Goal: Task Accomplishment & Management: Manage account settings

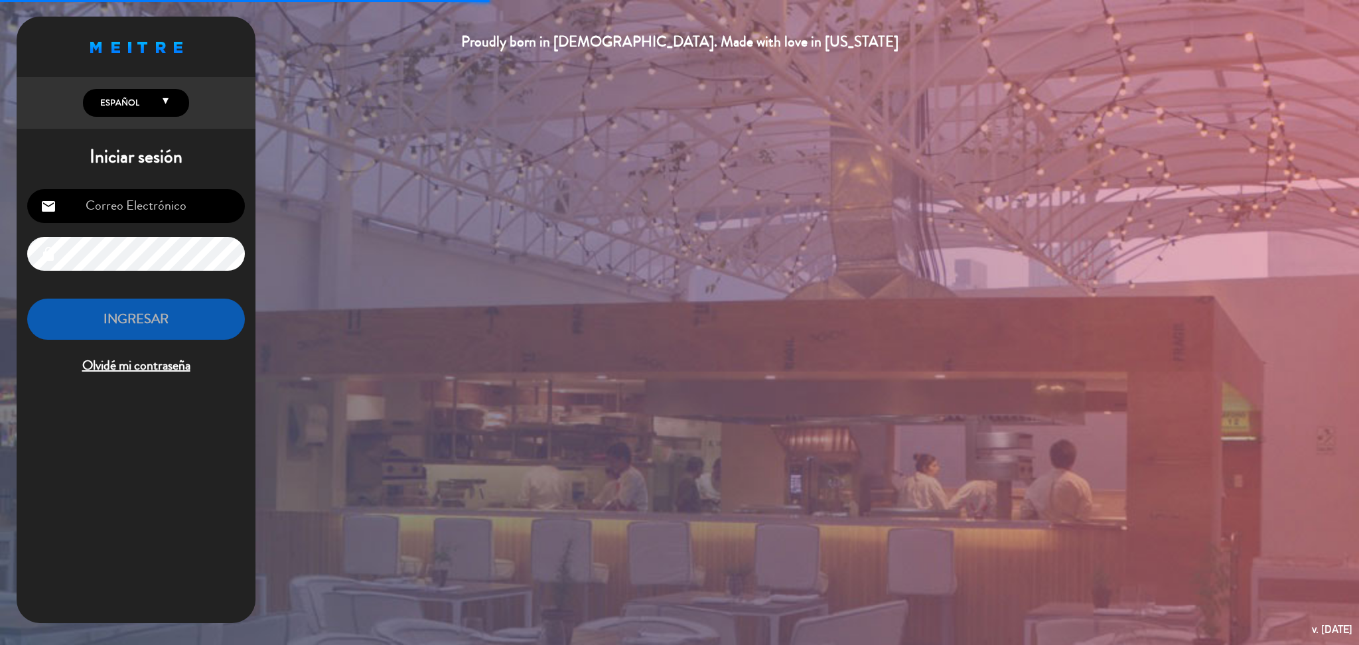
click at [205, 192] on input "email" at bounding box center [136, 206] width 218 height 34
type input "[DOMAIN_NAME][EMAIL_ADDRESS][DOMAIN_NAME]"
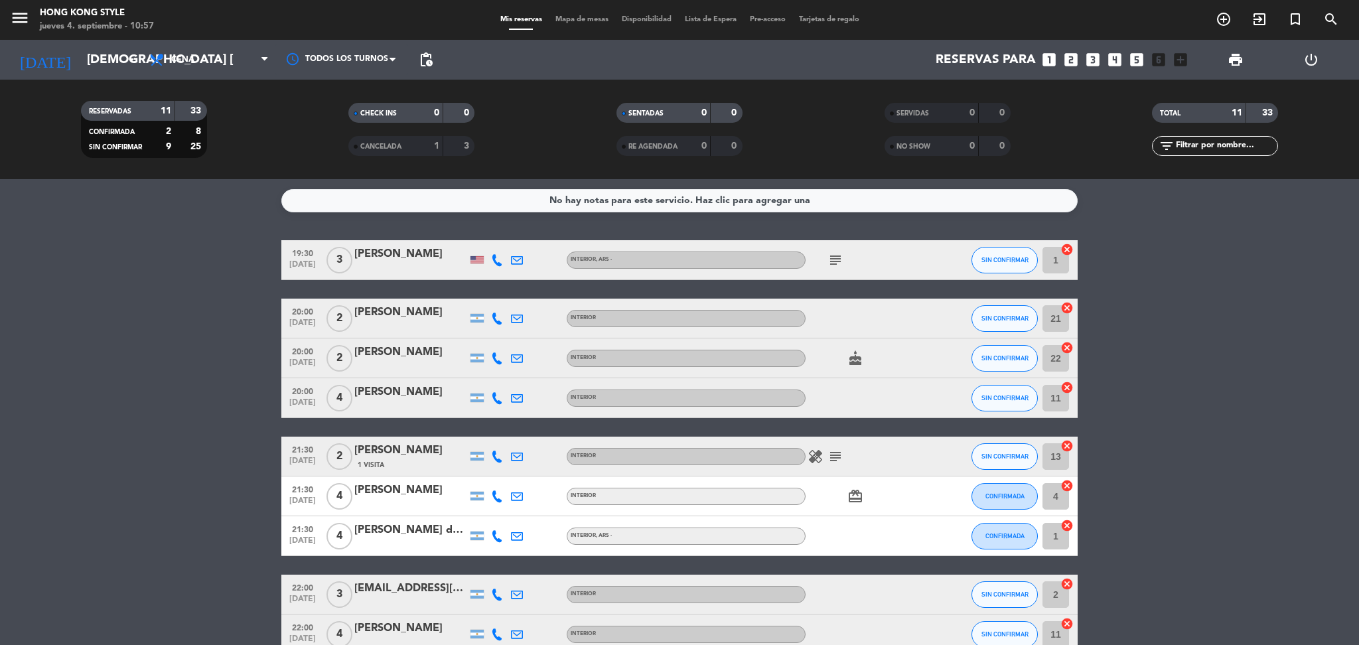
click at [832, 263] on icon "subject" at bounding box center [836, 260] width 16 height 16
click at [231, 300] on bookings-row "19:30 [DATE] 3 [PERSON_NAME] INTERIOR , ARS - subject Corner table pleaze SIN C…" at bounding box center [679, 487] width 1359 height 494
click at [834, 446] on div "healing subject" at bounding box center [865, 456] width 119 height 39
click at [838, 461] on icon "subject" at bounding box center [836, 457] width 16 height 16
click at [834, 265] on icon "subject" at bounding box center [836, 260] width 16 height 16
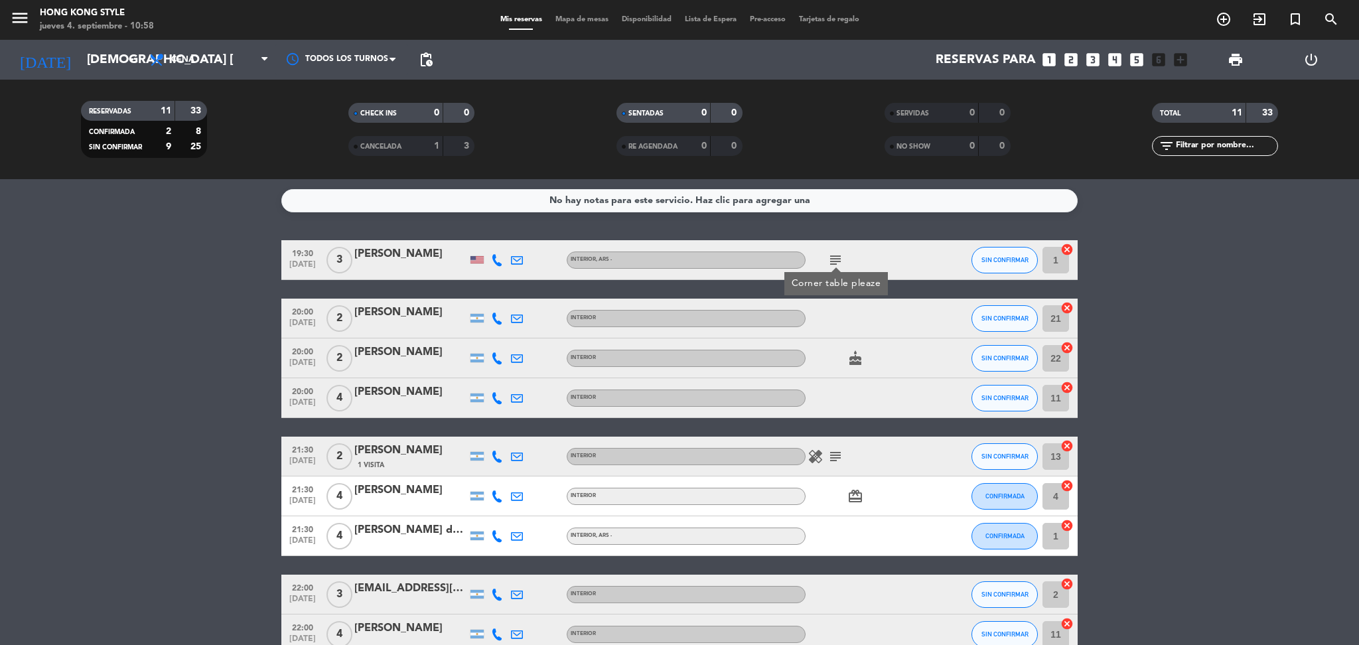
click at [843, 450] on icon "subject" at bounding box center [836, 457] width 16 height 16
click at [1148, 371] on bookings-row "19:30 [DATE] 3 [PERSON_NAME] INTERIOR , ARS - subject SIN CONFIRMAR 1 cancel 20…" at bounding box center [679, 487] width 1359 height 494
click at [1147, 338] on bookings-row "19:30 [DATE] 3 [PERSON_NAME] INTERIOR , ARS - subject SIN CONFIRMAR 1 cancel 20…" at bounding box center [679, 487] width 1359 height 494
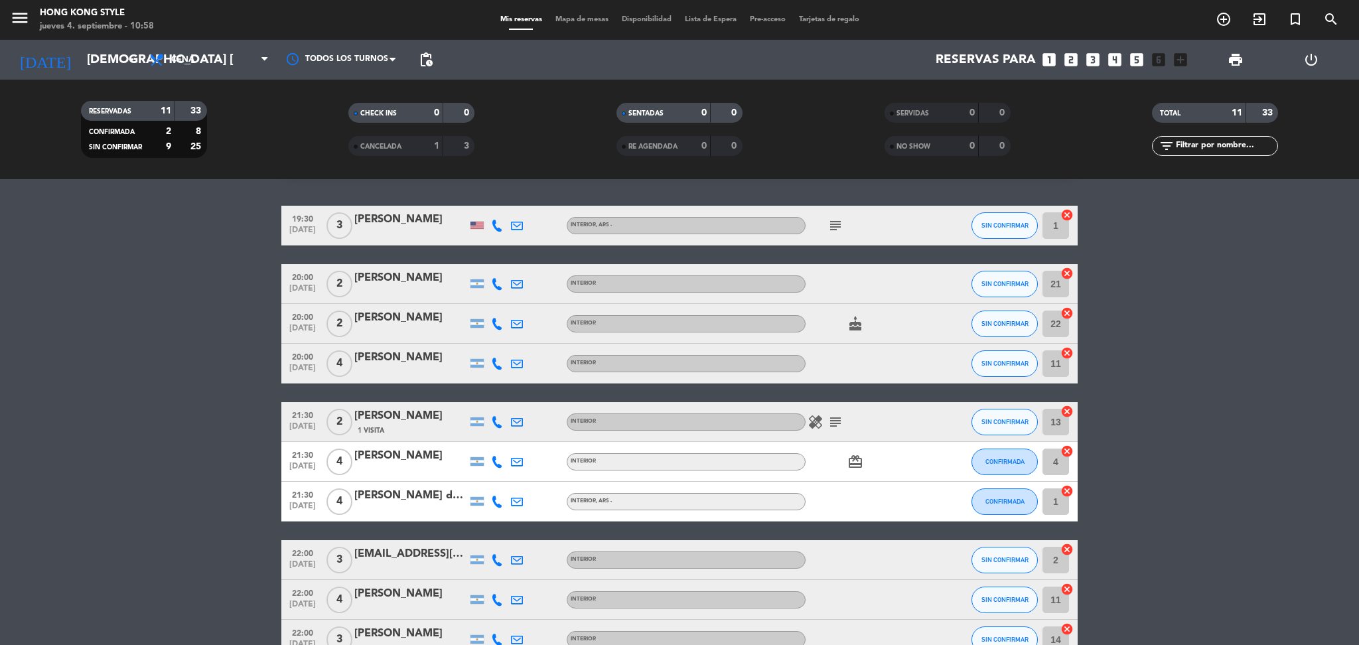
scroll to position [35, 0]
click at [1147, 338] on bookings-row "19:30 [DATE] 3 [PERSON_NAME] INTERIOR , ARS - subject SIN CONFIRMAR 1 cancel 20…" at bounding box center [679, 452] width 1359 height 494
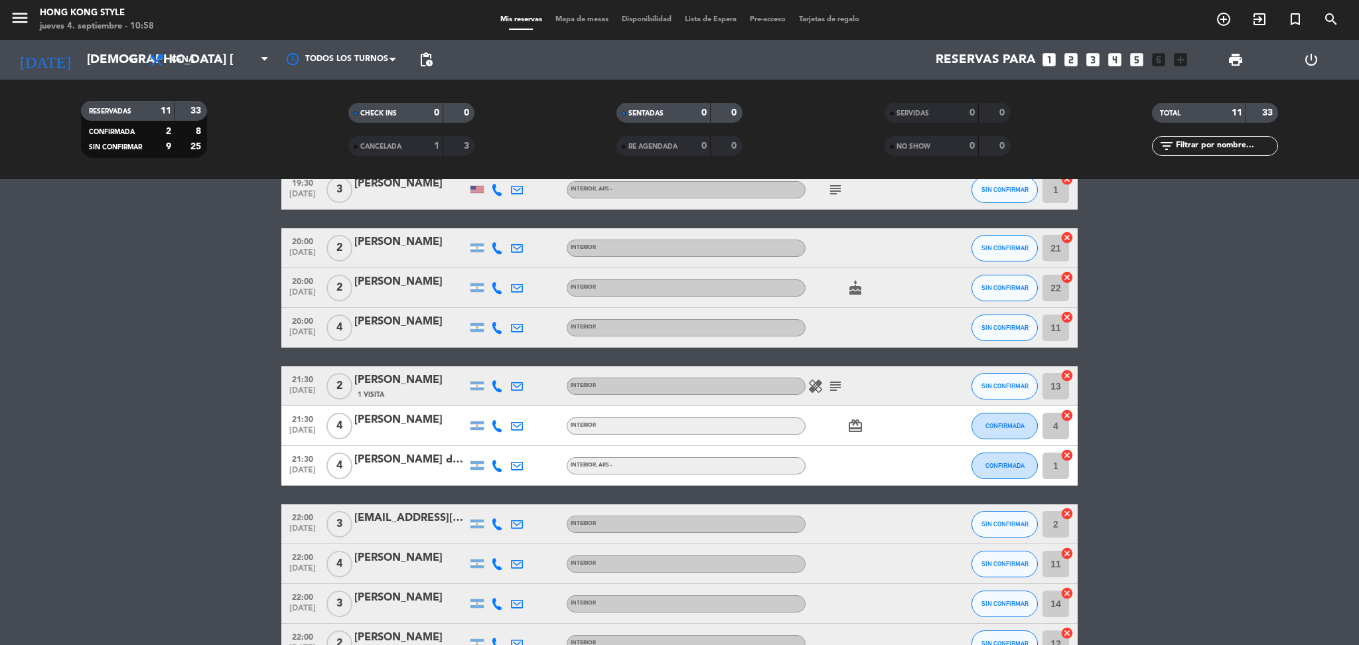
scroll to position [155, 0]
